Goal: Information Seeking & Learning: Learn about a topic

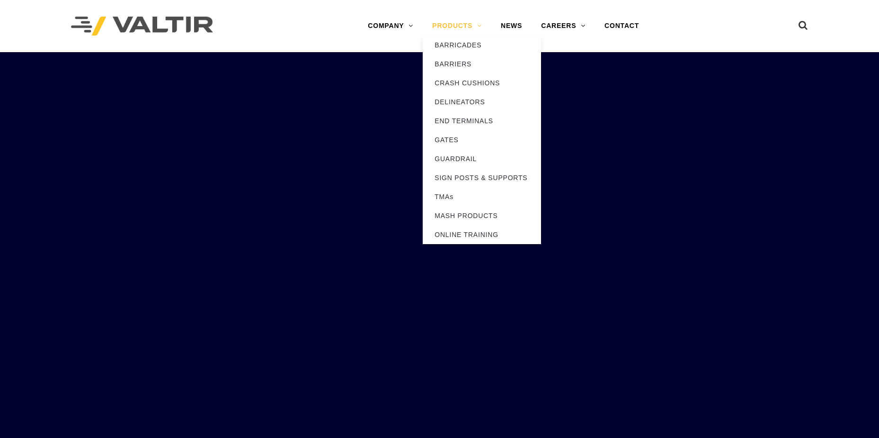
click at [467, 27] on link "PRODUCTS" at bounding box center [457, 26] width 69 height 19
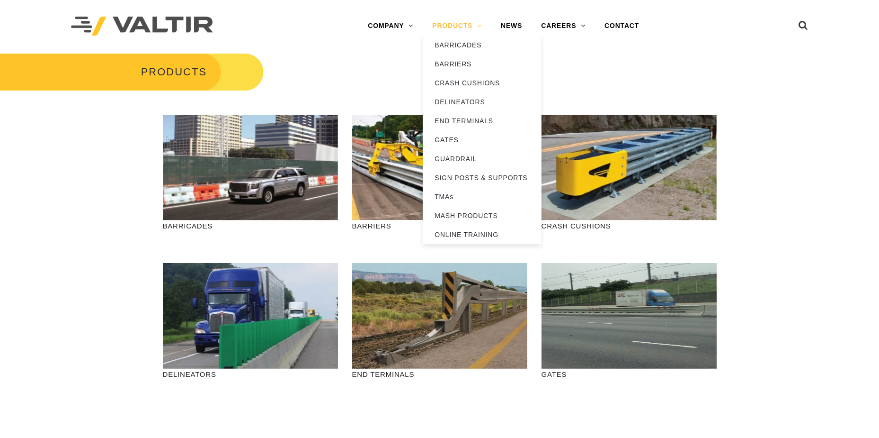
click at [478, 27] on link "PRODUCTS" at bounding box center [457, 26] width 69 height 19
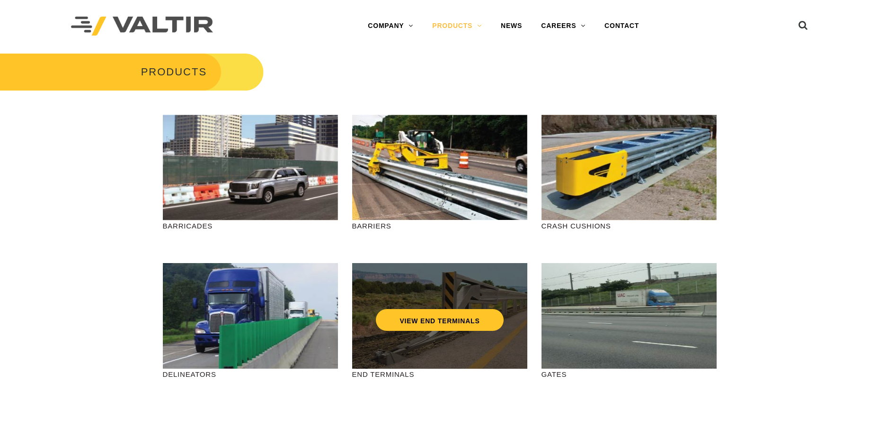
click at [446, 299] on div "VIEW END TERMINALS" at bounding box center [439, 299] width 137 height 31
click at [420, 321] on link "VIEW END TERMINALS" at bounding box center [439, 320] width 127 height 22
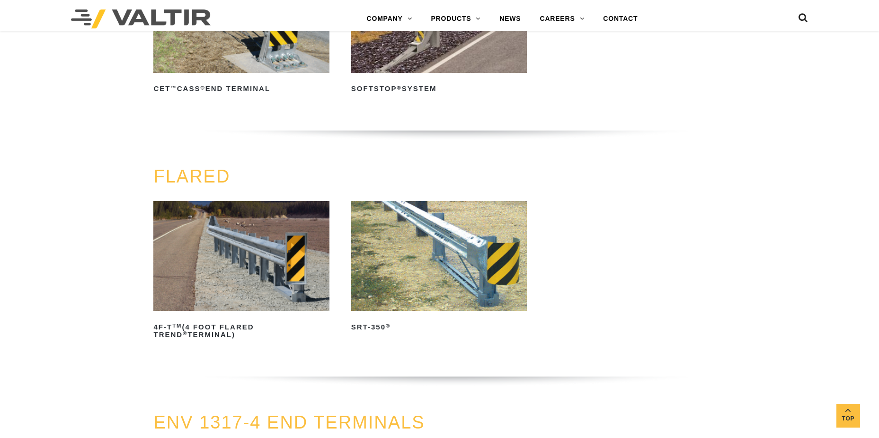
scroll to position [852, 0]
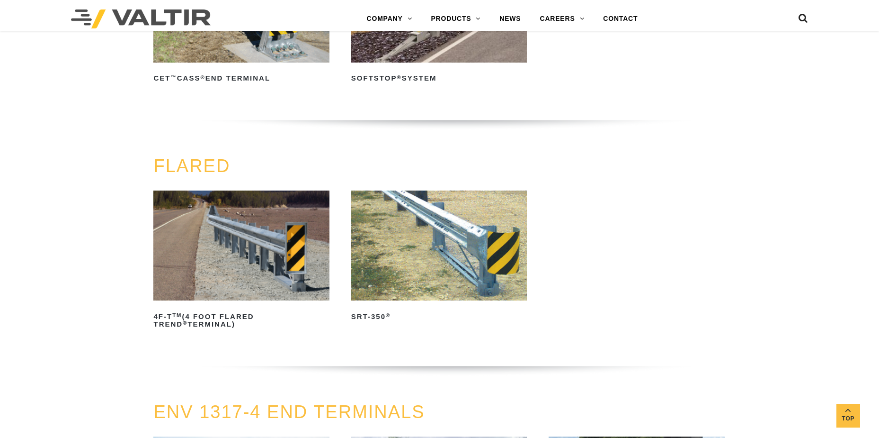
click at [464, 248] on img at bounding box center [439, 245] width 176 height 110
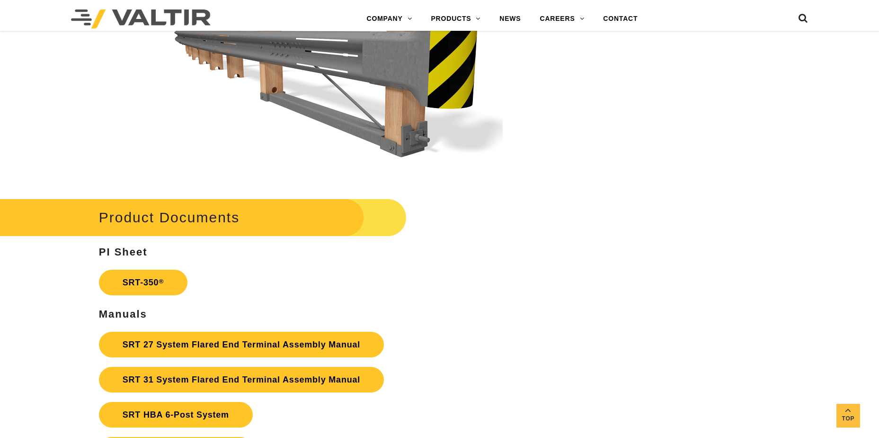
scroll to position [1610, 0]
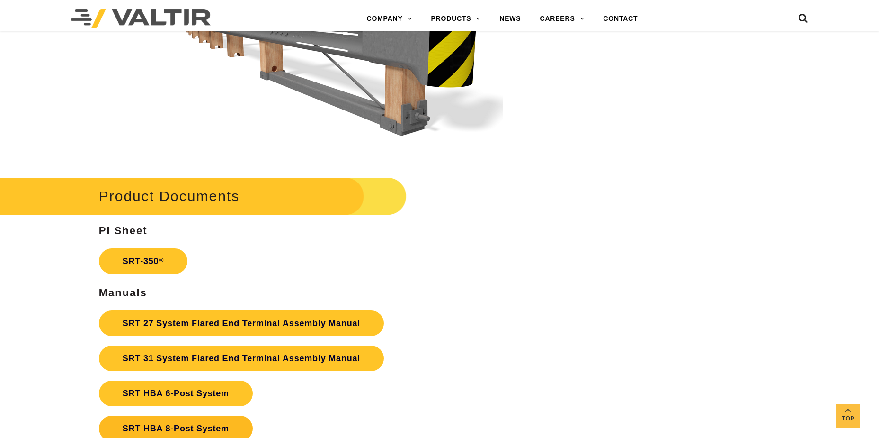
click at [186, 424] on link "SRT HBA 8-Post System" at bounding box center [176, 428] width 154 height 26
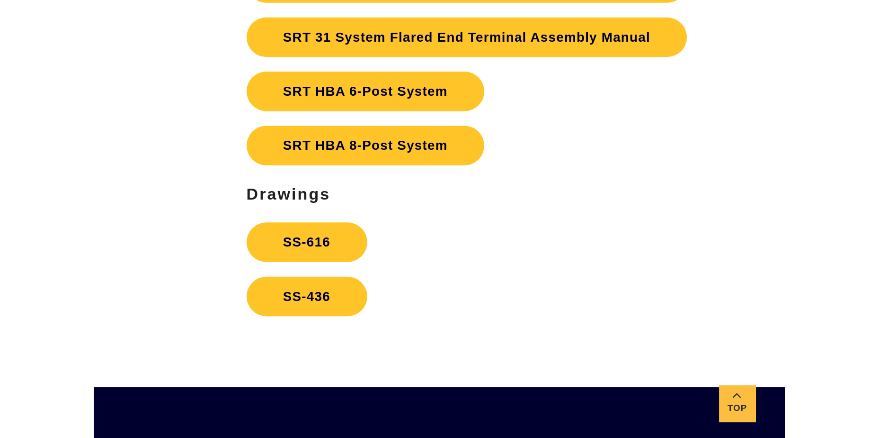
scroll to position [1752, 0]
